Goal: Task Accomplishment & Management: Manage account settings

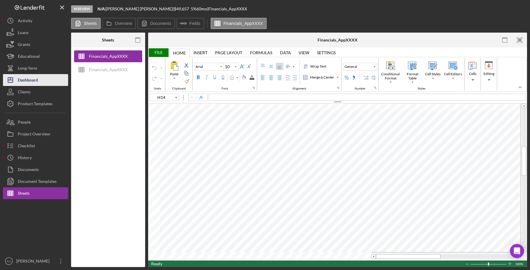
click at [28, 80] on div "Dashboard" at bounding box center [28, 80] width 20 height 13
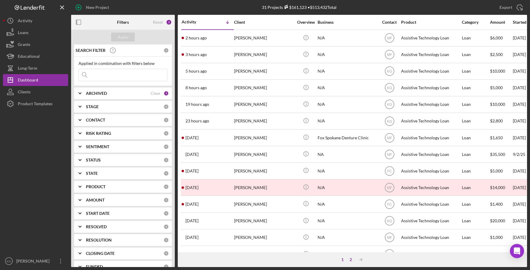
click at [350, 259] on div "2" at bounding box center [351, 259] width 8 height 5
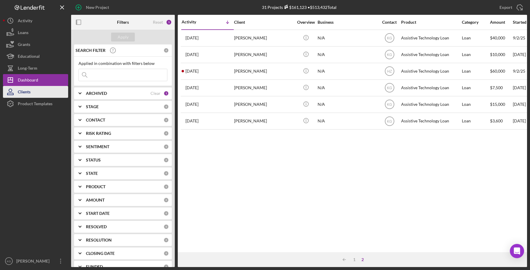
click at [20, 91] on div "Clients" at bounding box center [24, 92] width 13 height 13
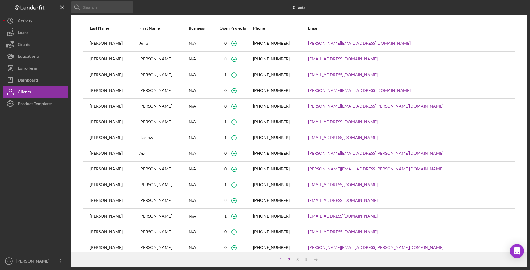
click at [289, 260] on div "2" at bounding box center [289, 259] width 8 height 5
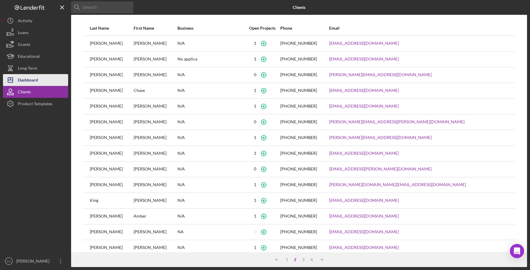
click at [25, 78] on div "Dashboard" at bounding box center [28, 80] width 20 height 13
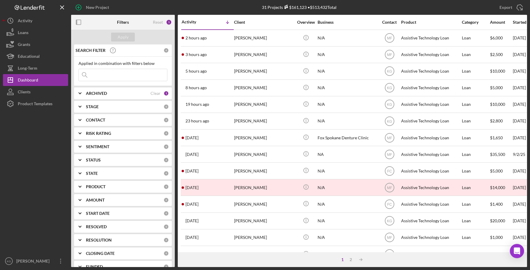
click at [112, 107] on div "STAGE" at bounding box center [125, 106] width 78 height 5
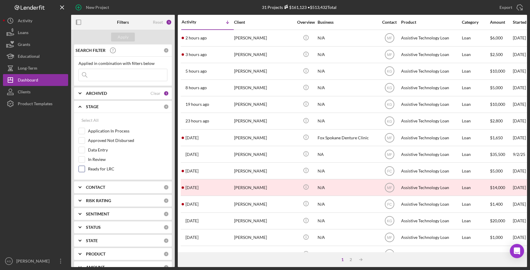
click at [79, 169] on input "Ready for LRC" at bounding box center [82, 169] width 6 height 6
checkbox input "true"
click at [119, 35] on div "Apply" at bounding box center [123, 37] width 11 height 9
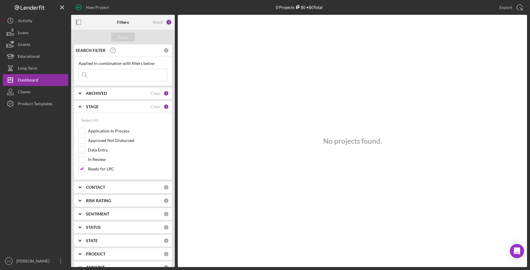
click at [101, 92] on b "ARCHIVED" at bounding box center [96, 93] width 21 height 5
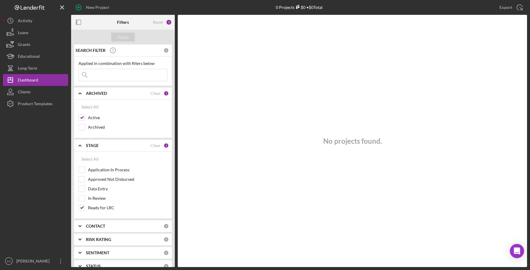
click at [251, 171] on div "No projects found." at bounding box center [352, 141] width 349 height 252
click at [24, 90] on div "Clients" at bounding box center [24, 92] width 13 height 13
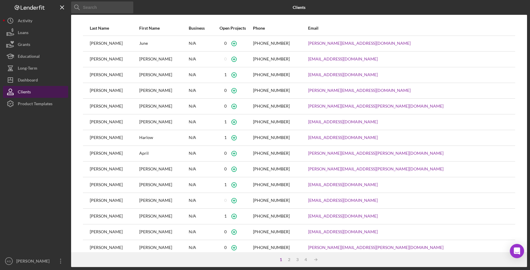
click at [27, 92] on div "Clients" at bounding box center [24, 92] width 13 height 13
click at [30, 93] on div "Clients" at bounding box center [24, 92] width 13 height 13
click at [24, 79] on div "Dashboard" at bounding box center [28, 80] width 20 height 13
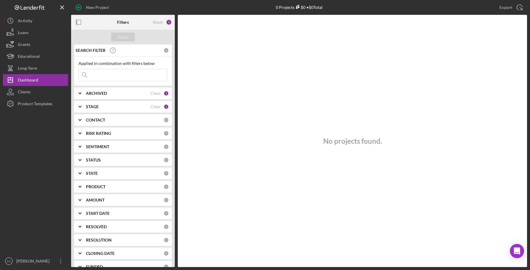
click at [115, 161] on div "STATUS" at bounding box center [125, 160] width 78 height 5
click at [111, 108] on div "STAGE" at bounding box center [118, 106] width 65 height 5
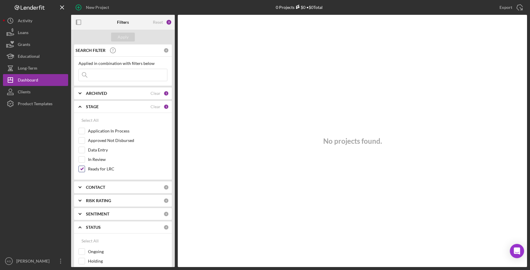
click at [82, 169] on input "Ready for LRC" at bounding box center [82, 169] width 6 height 6
checkbox input "false"
click at [115, 39] on button "Apply" at bounding box center [123, 37] width 24 height 9
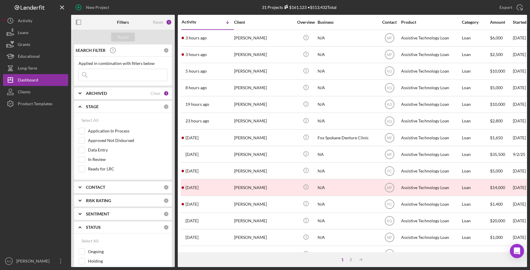
click at [112, 185] on div "CONTACT" at bounding box center [125, 187] width 78 height 5
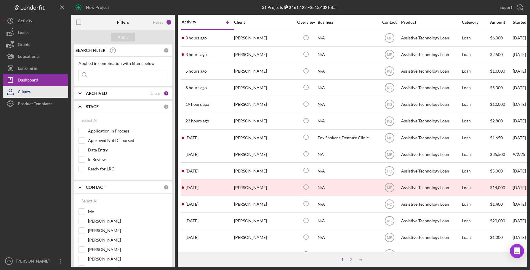
click at [26, 91] on div "Clients" at bounding box center [24, 92] width 13 height 13
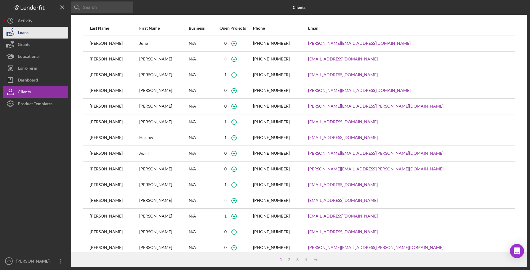
click at [26, 31] on div "Loans" at bounding box center [23, 33] width 11 height 13
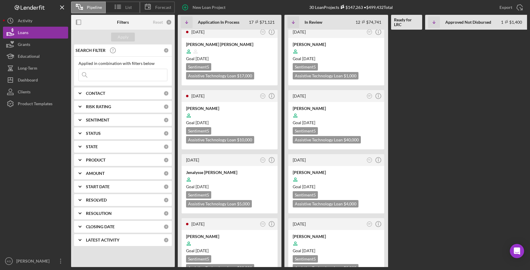
scroll to position [415, 0]
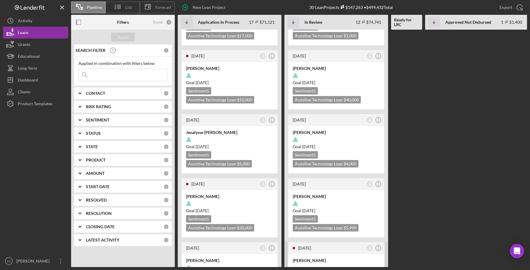
click at [350, 270] on div "Goal [DATE]" at bounding box center [336, 275] width 87 height 6
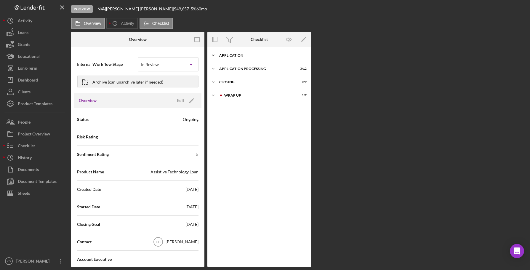
click at [241, 55] on div "Application" at bounding box center [261, 56] width 84 height 4
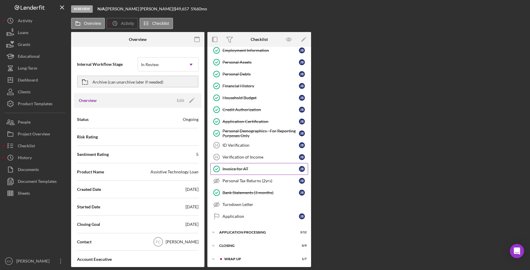
scroll to position [89, 0]
click at [241, 192] on div "Bank Statements (3 months)" at bounding box center [260, 192] width 76 height 5
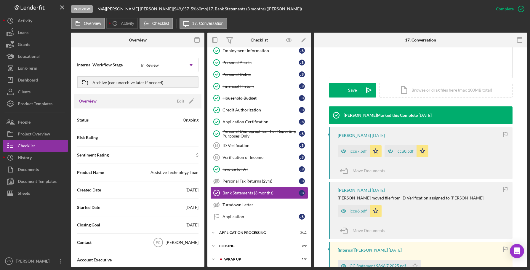
scroll to position [148, 0]
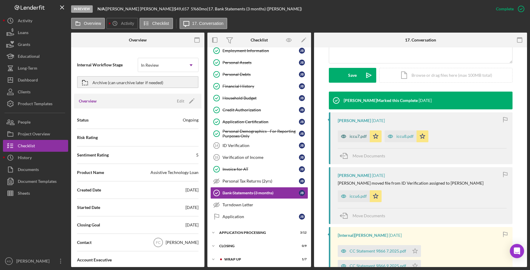
click at [355, 134] on div "iccu7.pdf" at bounding box center [358, 136] width 17 height 5
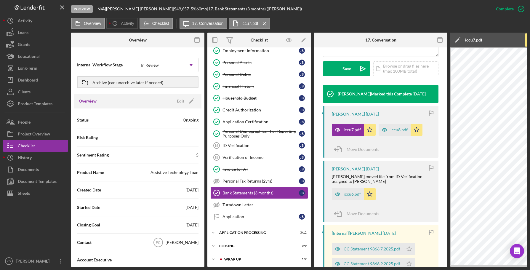
drag, startPoint x: 358, startPoint y: 265, endPoint x: 450, endPoint y: 265, distance: 92.1
click at [450, 265] on div "Overview Internal Workflow Stage In Review Icon/Dropdown Arrow Archive (can una…" at bounding box center [299, 150] width 456 height 234
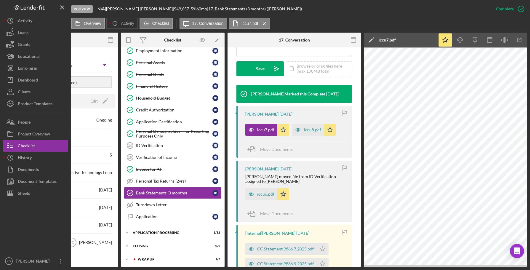
scroll to position [0, 101]
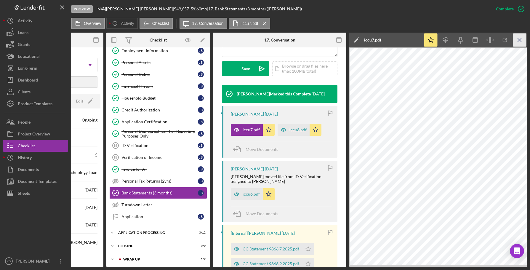
click at [520, 40] on line "button" at bounding box center [519, 39] width 3 height 3
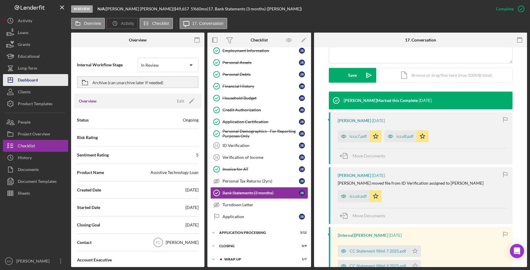
click at [20, 79] on div "Dashboard" at bounding box center [28, 80] width 20 height 13
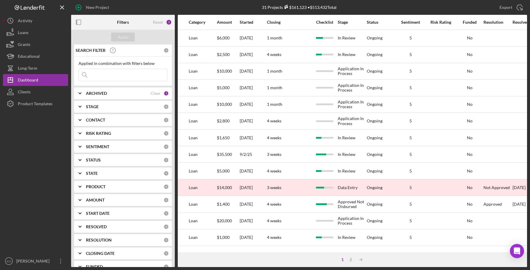
scroll to position [0, 363]
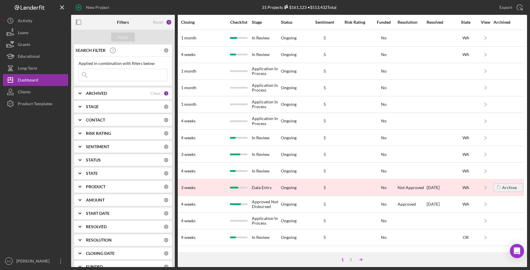
click at [361, 258] on icon "Icon/Table Sort Arrow" at bounding box center [361, 260] width 12 height 12
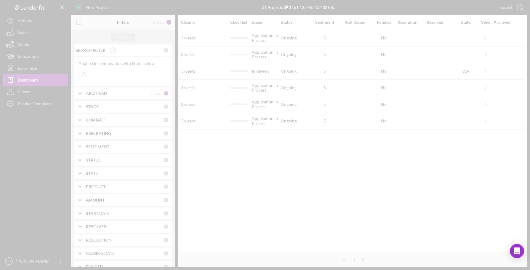
scroll to position [0, 359]
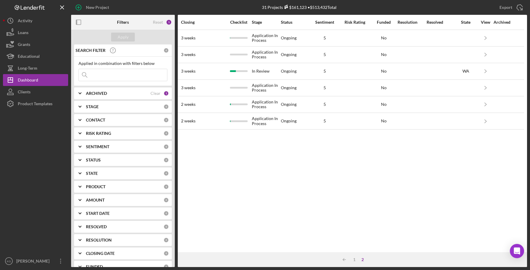
click at [101, 108] on div "STAGE" at bounding box center [125, 106] width 78 height 5
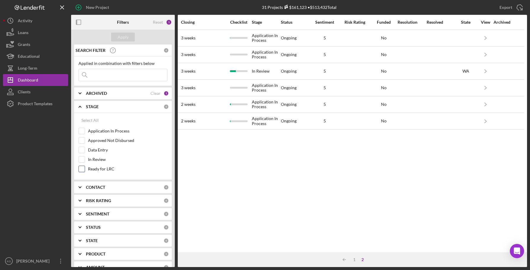
click at [82, 170] on input "Ready for LRC" at bounding box center [82, 169] width 6 height 6
checkbox input "true"
click at [119, 37] on div "Apply" at bounding box center [123, 37] width 11 height 9
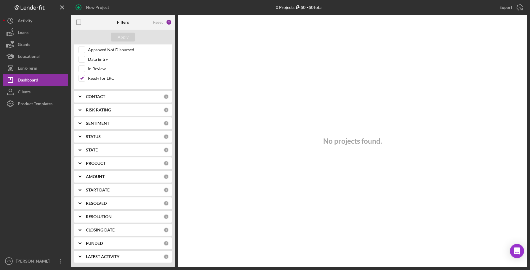
scroll to position [0, 0]
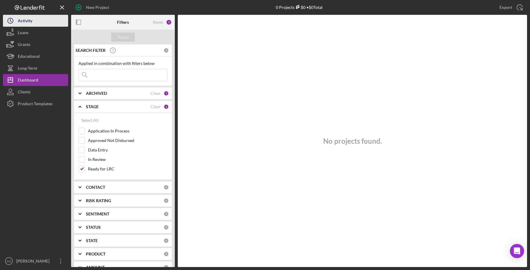
click at [24, 22] on div "Activity" at bounding box center [25, 21] width 15 height 13
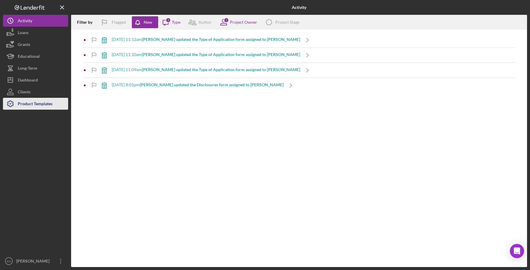
click at [26, 103] on div "Product Templates" at bounding box center [35, 104] width 35 height 13
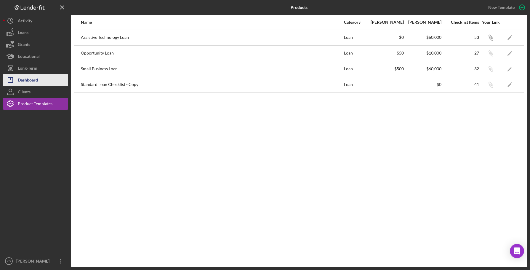
click at [32, 79] on div "Dashboard" at bounding box center [28, 80] width 20 height 13
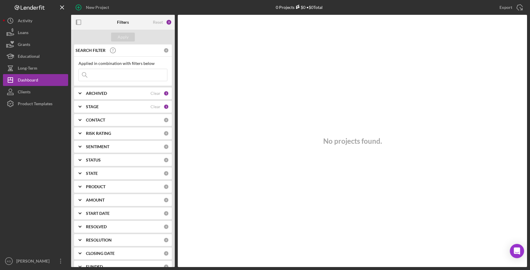
click at [237, 100] on div "No projects found." at bounding box center [352, 141] width 349 height 252
click at [129, 108] on div "STAGE" at bounding box center [118, 106] width 65 height 5
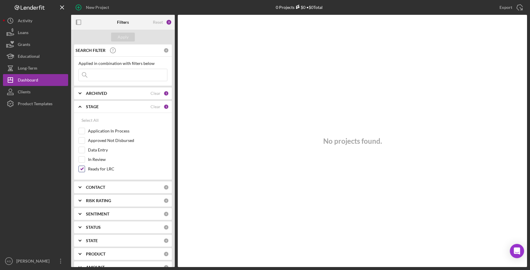
click at [81, 168] on input "Ready for LRC" at bounding box center [82, 169] width 6 height 6
checkbox input "false"
click at [121, 36] on div "Apply" at bounding box center [123, 37] width 11 height 9
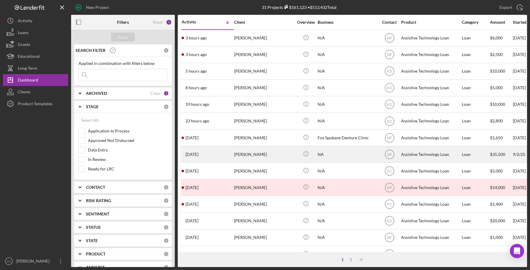
click at [231, 154] on div "[DATE] [PERSON_NAME]" at bounding box center [208, 154] width 52 height 16
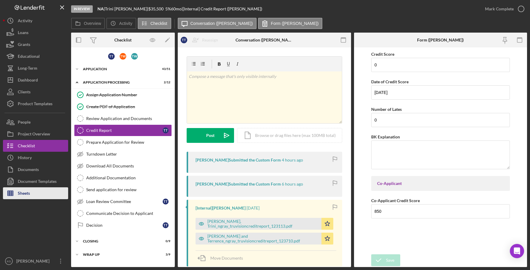
click at [35, 194] on button "Sheets" at bounding box center [35, 193] width 65 height 12
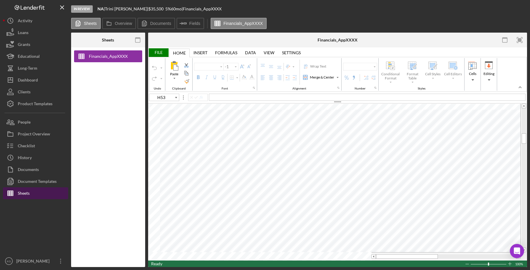
type input "Arial"
type input "11"
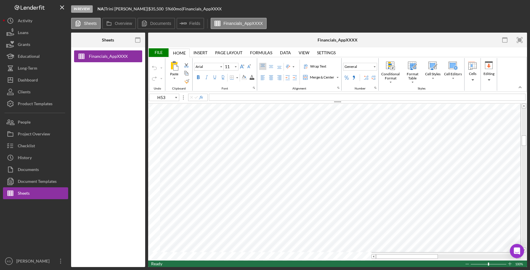
type input "B80"
type input "10"
type input "H53"
type input "11"
click at [522, 97] on div "Applicant does not drive. The vehicle will be driven by the daugher and her hus…" at bounding box center [367, 97] width 317 height 7
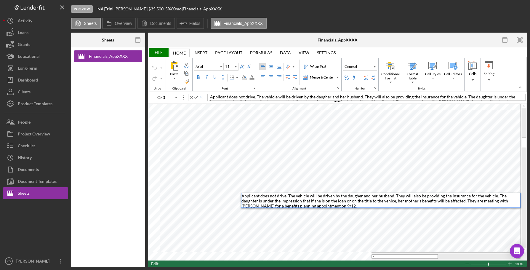
type input "D85"
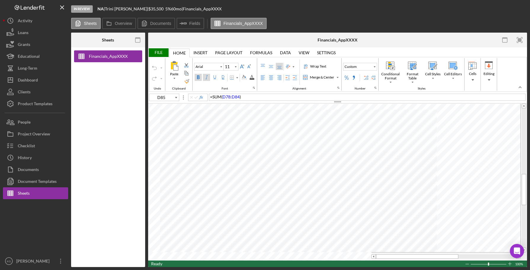
type input "10"
click at [28, 79] on div "Dashboard" at bounding box center [28, 80] width 20 height 13
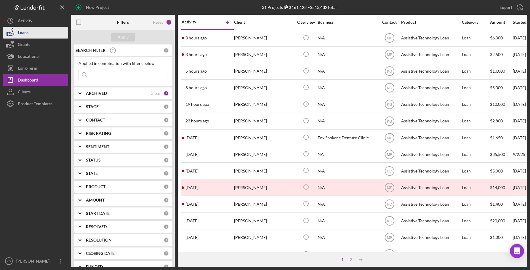
click at [24, 34] on div "Loans" at bounding box center [23, 33] width 11 height 13
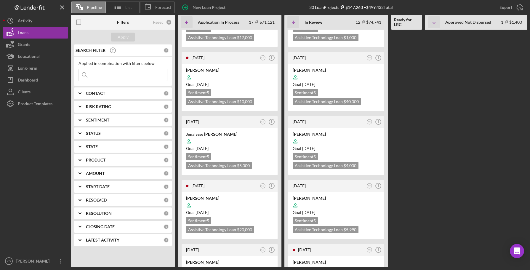
scroll to position [415, 0]
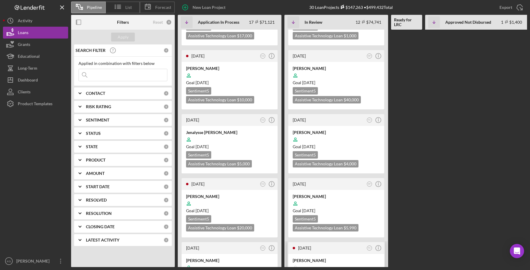
click at [351, 262] on div at bounding box center [336, 267] width 87 height 11
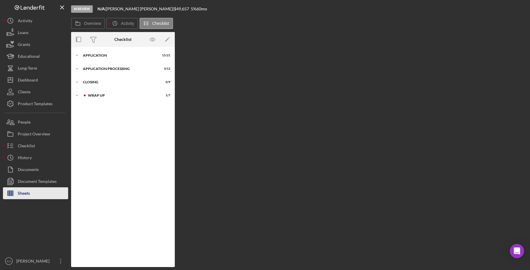
click at [33, 195] on button "Sheets" at bounding box center [35, 193] width 65 height 12
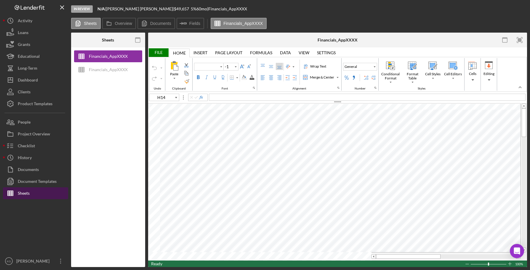
type input "Arial"
type input "10"
type input "C8"
type input "11"
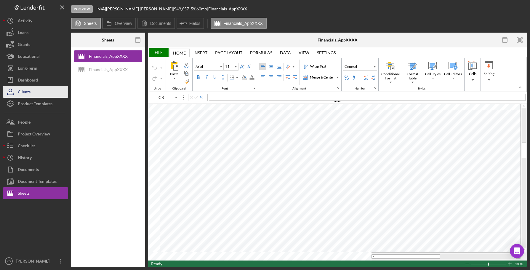
click at [30, 92] on div "Clients" at bounding box center [24, 92] width 13 height 13
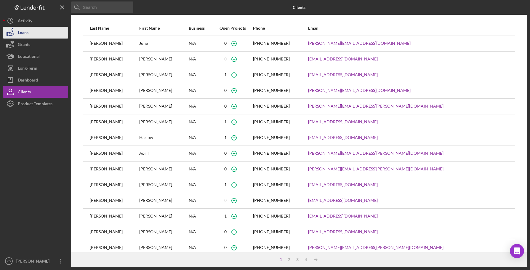
click at [27, 33] on div "Loans" at bounding box center [23, 33] width 11 height 13
